Goal: Task Accomplishment & Management: Use online tool/utility

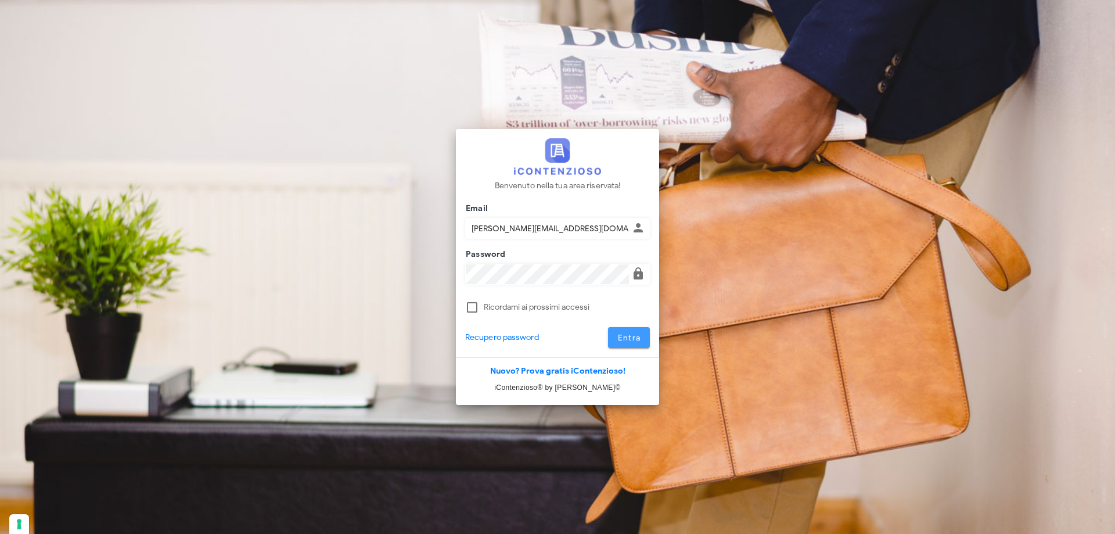
click at [625, 337] on span "Entra" at bounding box center [629, 338] width 24 height 10
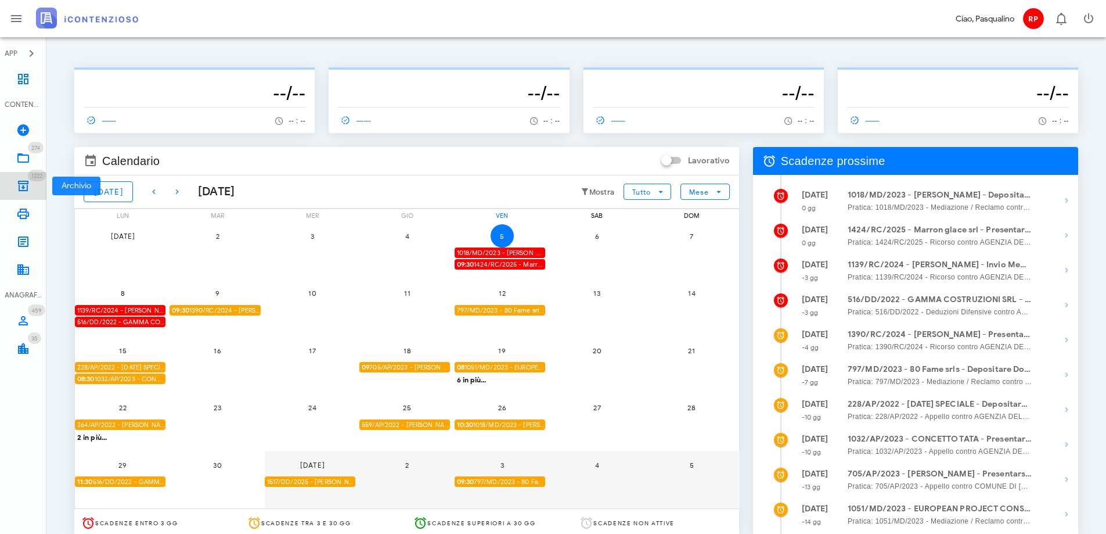
click at [24, 181] on icon at bounding box center [23, 186] width 14 height 14
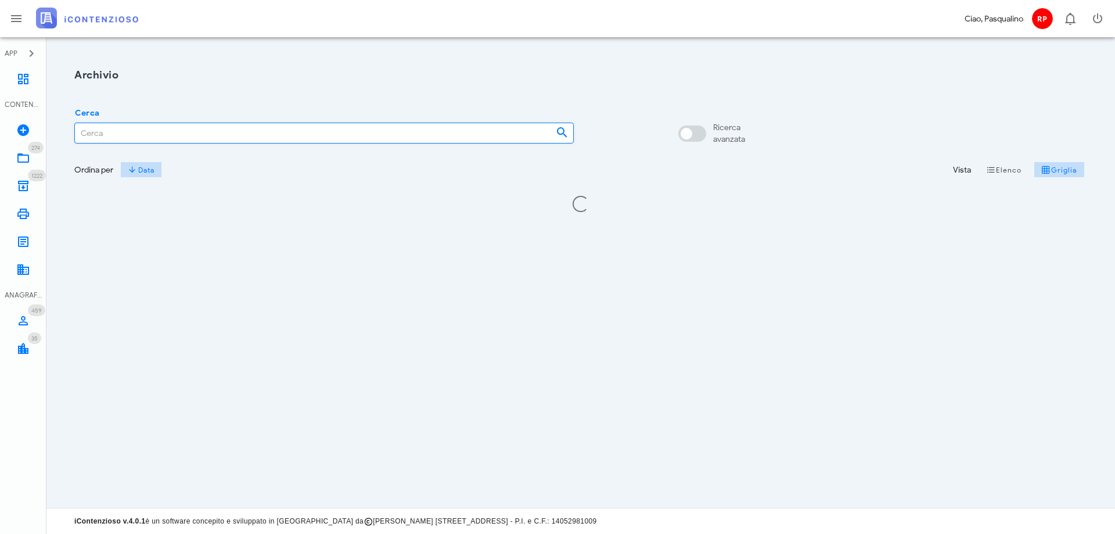
click at [150, 127] on input "Cerca" at bounding box center [311, 133] width 472 height 20
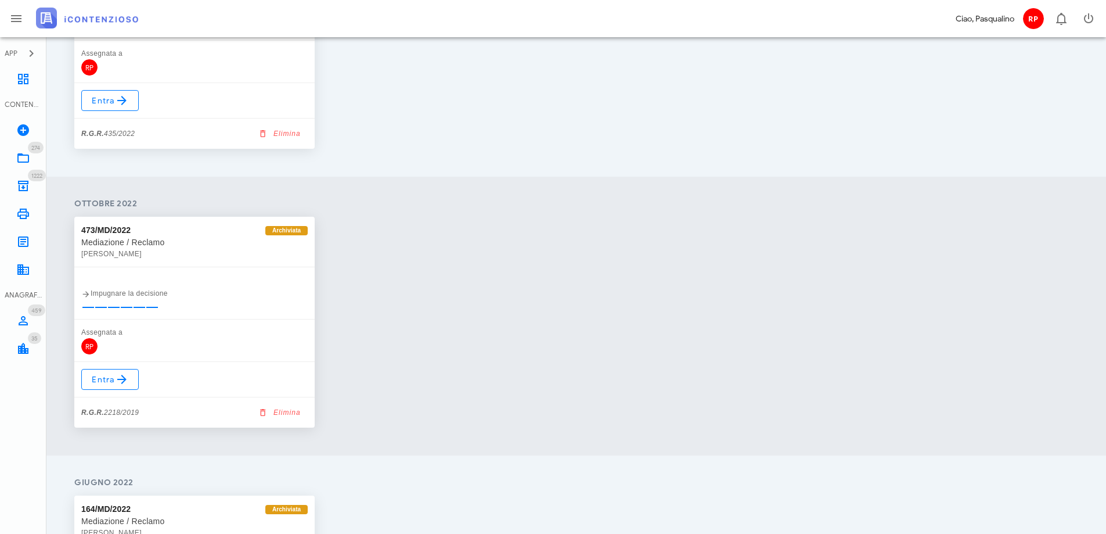
scroll to position [3136, 0]
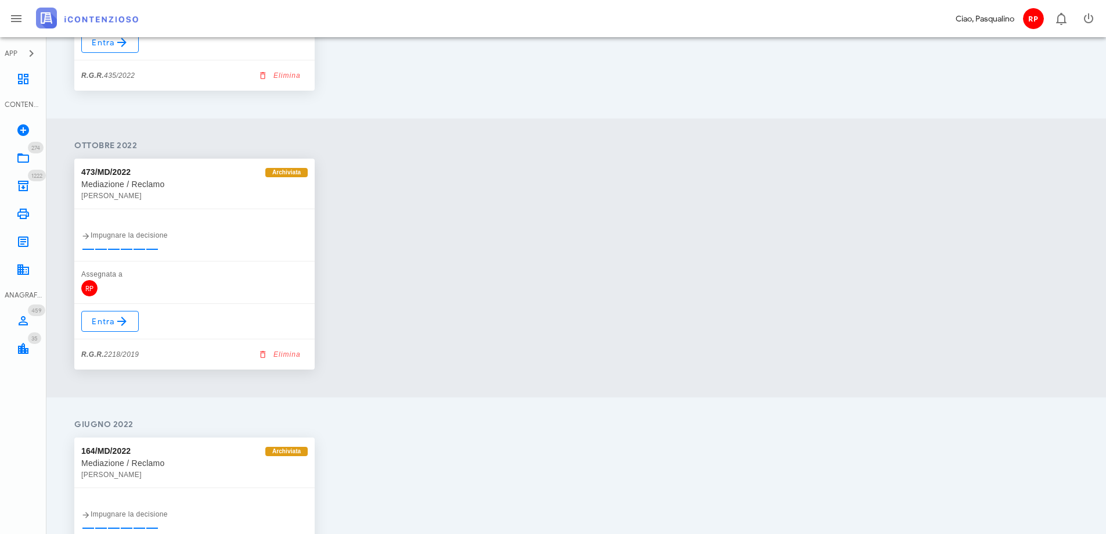
type input "inzerillo"
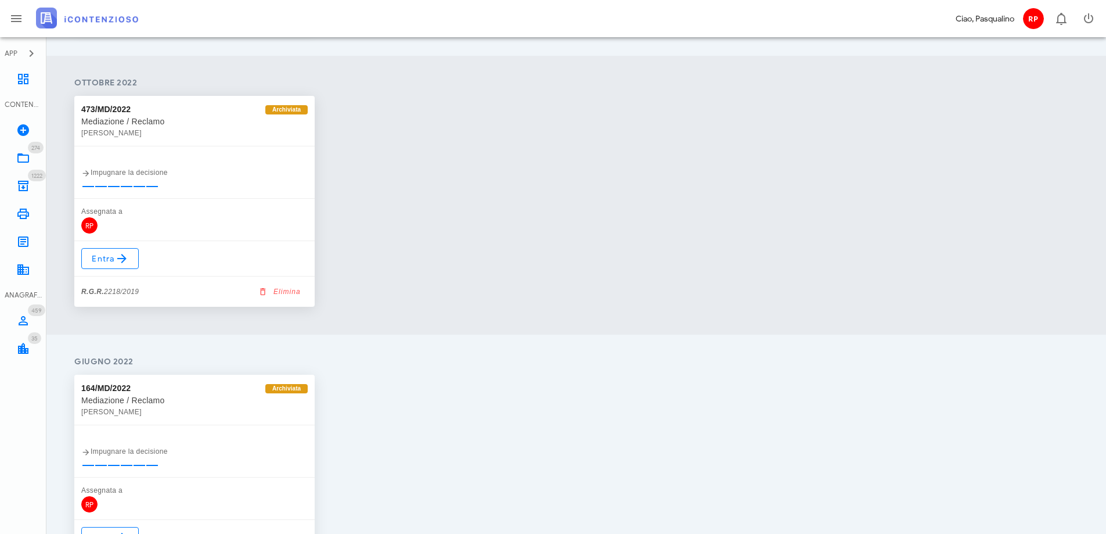
scroll to position [2909, 0]
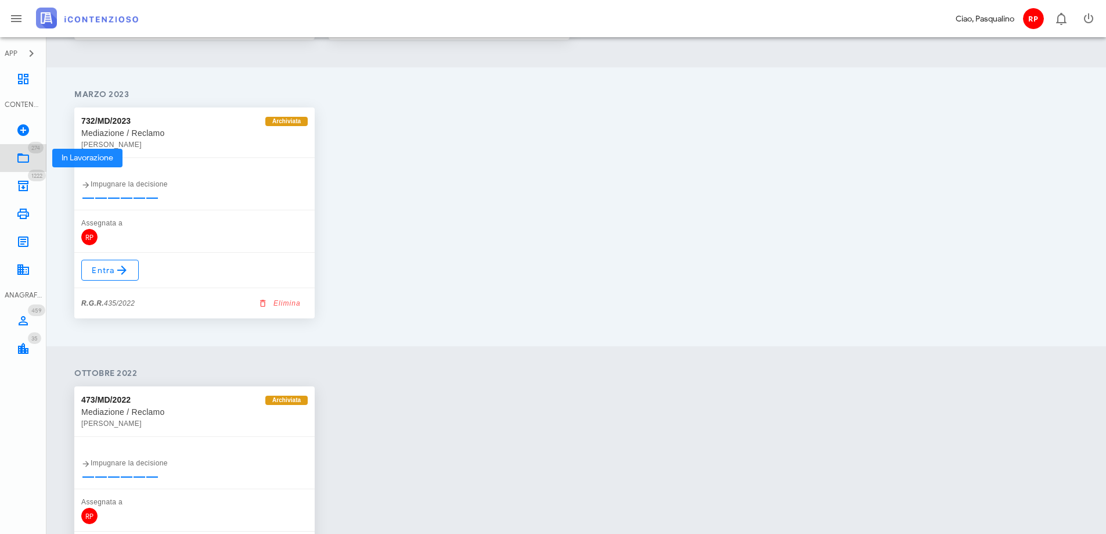
click at [10, 159] on link "274 In Lavorazione 274" at bounding box center [23, 158] width 46 height 28
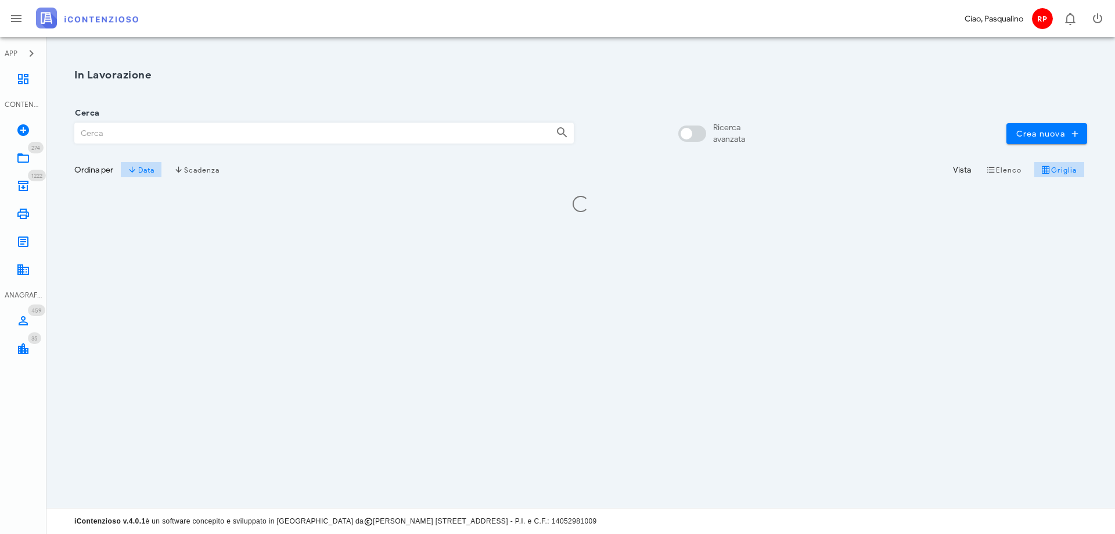
click at [174, 131] on input "Cerca" at bounding box center [311, 133] width 472 height 20
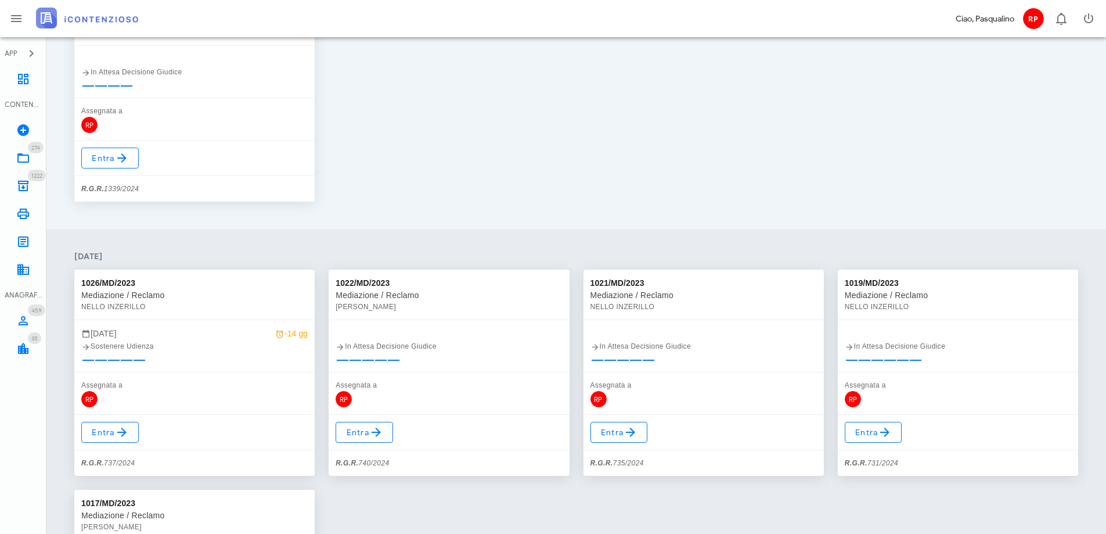
scroll to position [232, 0]
type input "inzerillo"
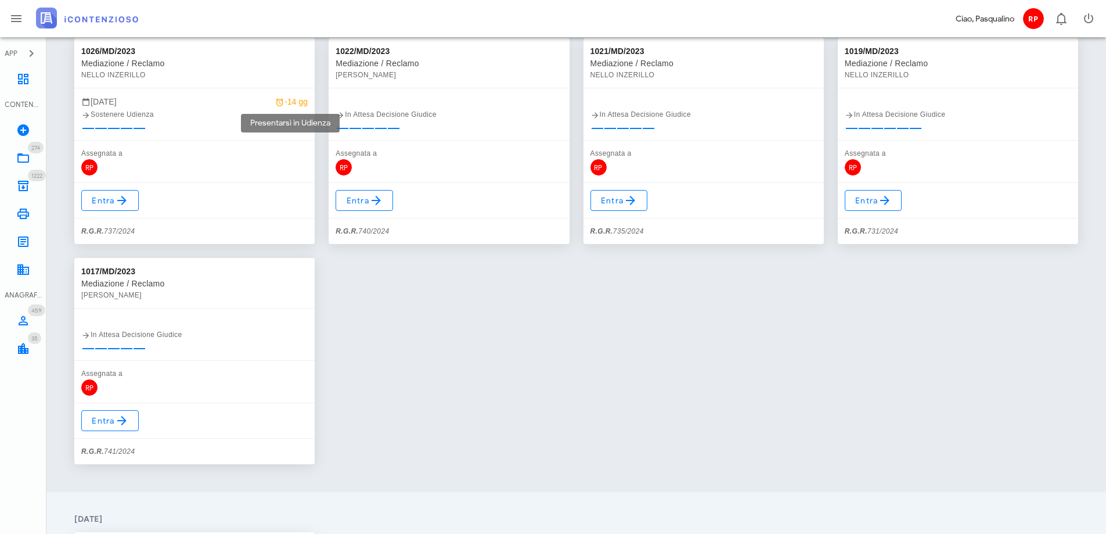
scroll to position [465, 0]
click at [132, 410] on link "Entra" at bounding box center [109, 419] width 57 height 21
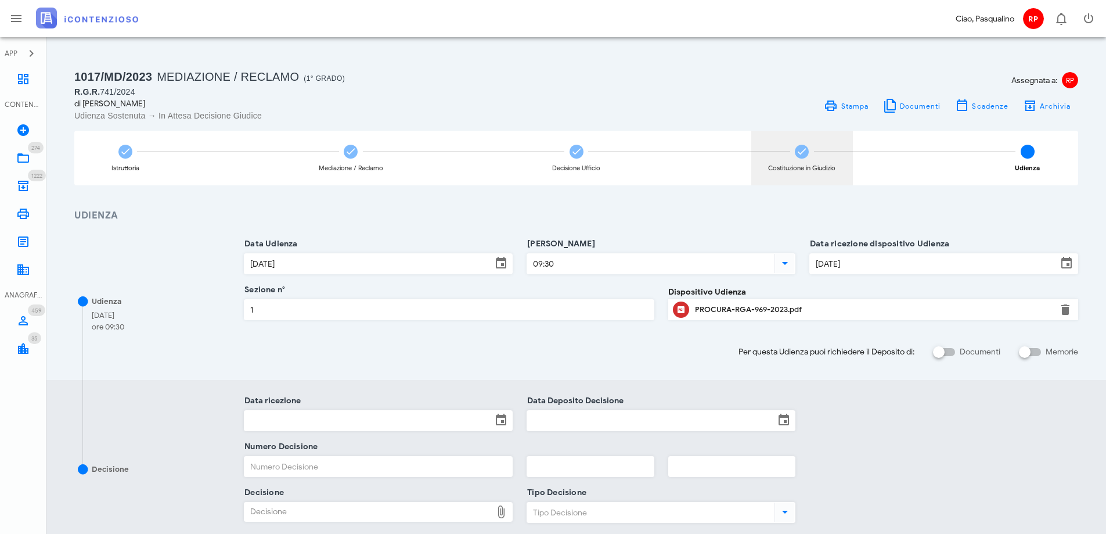
click at [831, 156] on div "Costituzione in Giudizio" at bounding box center [803, 158] width 102 height 55
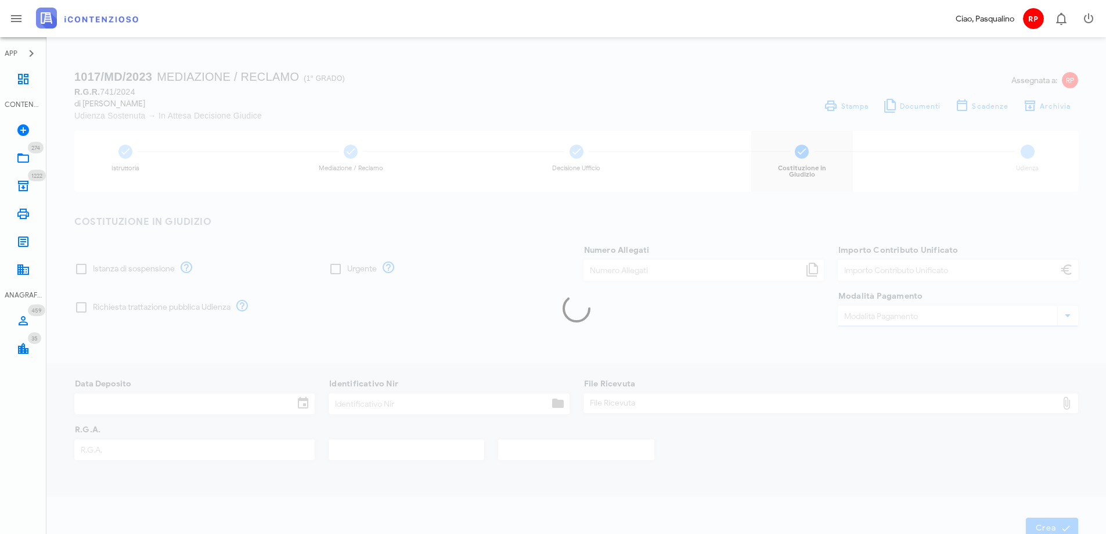
type input "120,00"
type input "[DATE]"
type input "335"
type input "741"
type input "2024"
